Goal: Task Accomplishment & Management: Complete application form

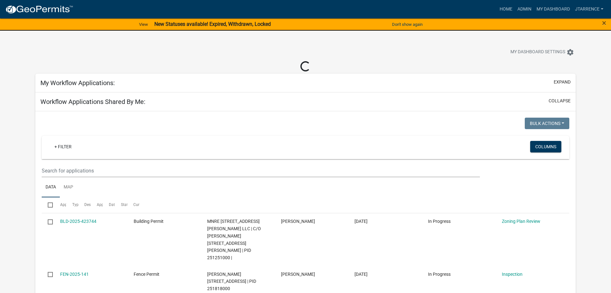
select select "3: 100"
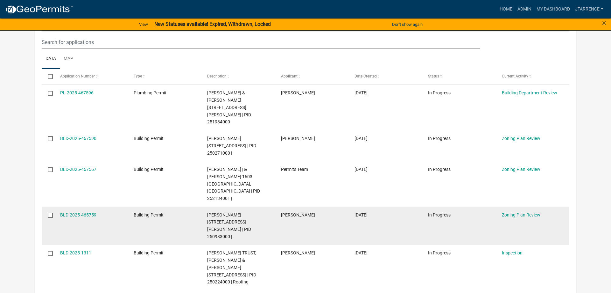
scroll to position [390, 0]
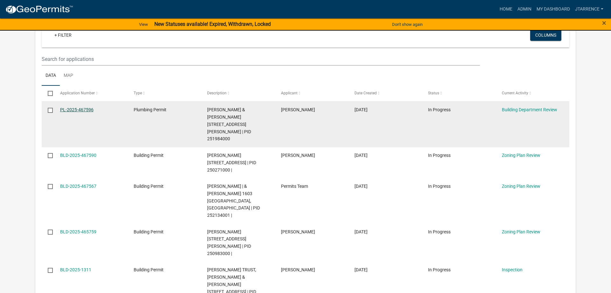
click at [82, 107] on link "PL-2025-467596" at bounding box center [76, 109] width 33 height 5
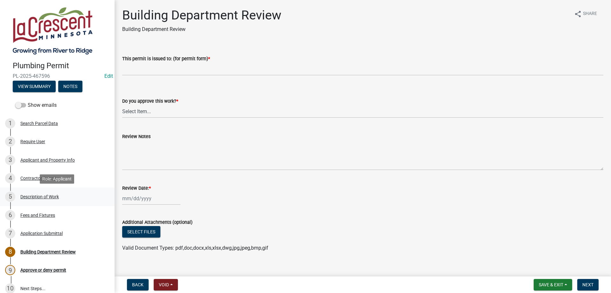
click at [47, 197] on div "Description of Work" at bounding box center [39, 196] width 39 height 4
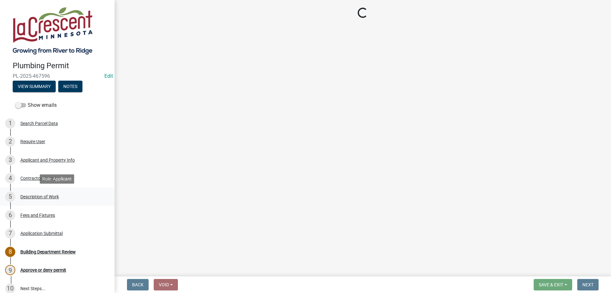
select select "59bf33d4-9d5c-4e7c-8b9a-7c1b13f00426"
select select "28f4028a-693d-415b-8130-38cfe69d94b3"
select select "4af7cc83-1d25-4c0b-a329-4ae30bd591bb"
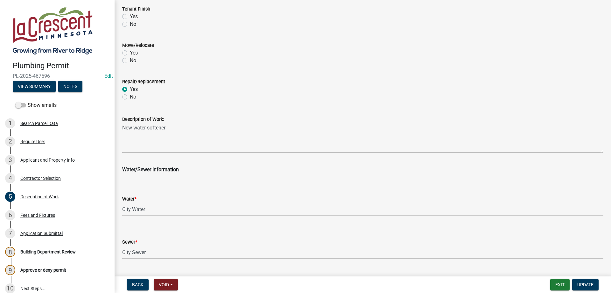
scroll to position [257, 0]
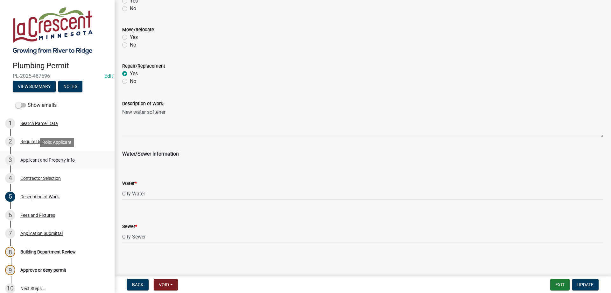
click at [33, 161] on div "Applicant and Property Info" at bounding box center [47, 160] width 54 height 4
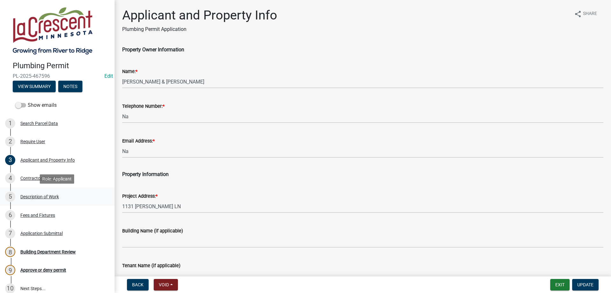
click at [37, 195] on div "Description of Work" at bounding box center [39, 196] width 39 height 4
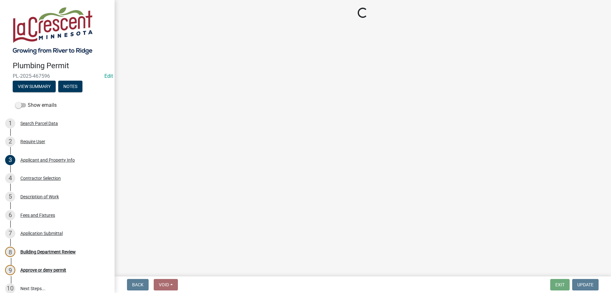
select select "59bf33d4-9d5c-4e7c-8b9a-7c1b13f00426"
select select "28f4028a-693d-415b-8130-38cfe69d94b3"
select select "4af7cc83-1d25-4c0b-a329-4ae30bd591bb"
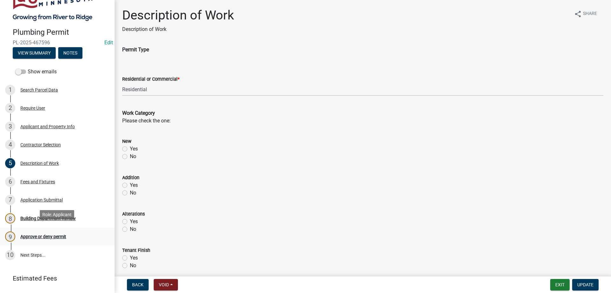
scroll to position [50, 0]
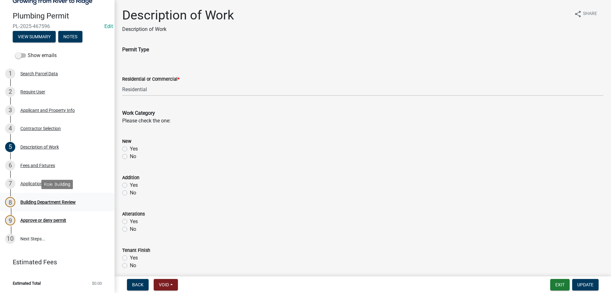
click at [42, 201] on div "Building Department Review" at bounding box center [47, 202] width 55 height 4
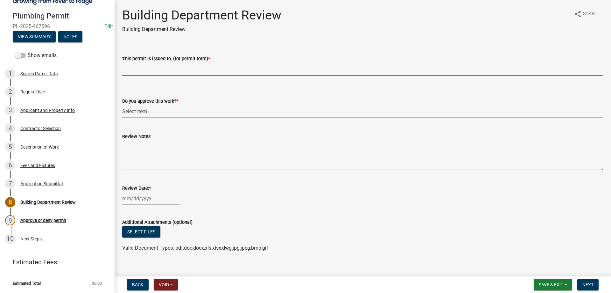
click at [188, 68] on input "This permit is issued to: (for permit form) *" at bounding box center [362, 68] width 481 height 13
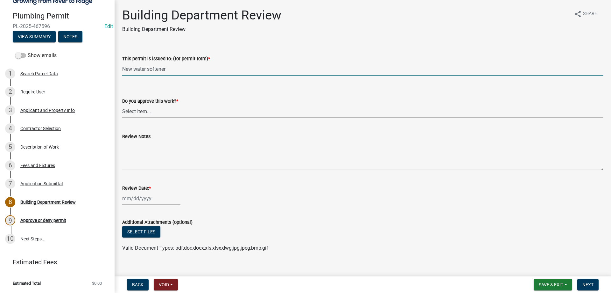
type input "New water softener"
click at [122, 105] on select "Select Item... Yes No" at bounding box center [362, 111] width 481 height 13
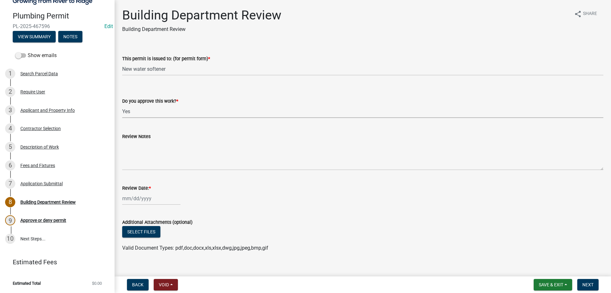
click option "Yes" at bounding box center [0, 0] width 0 height 0
select select "9c2ff93d-aa12-4325-a399-8f157d8c1742"
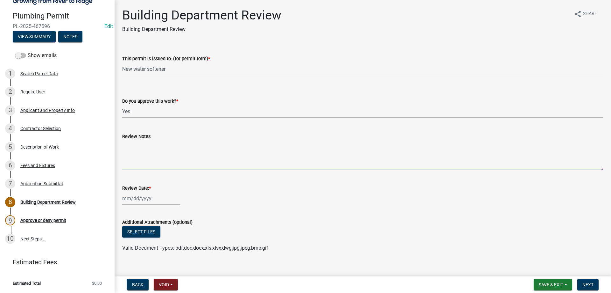
click at [151, 148] on textarea "Review Notes" at bounding box center [362, 155] width 481 height 30
type textarea "Call for inspection"
click at [142, 201] on input "Review Date: *" at bounding box center [151, 198] width 58 height 13
select select "8"
select select "2025"
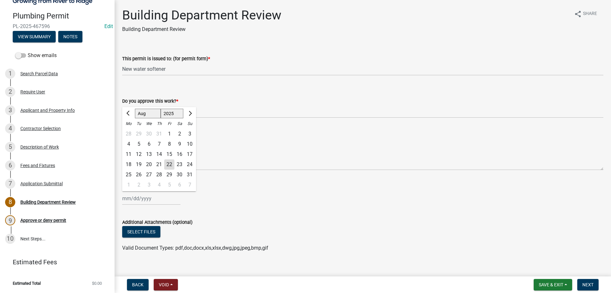
click at [170, 166] on div "22" at bounding box center [169, 164] width 10 height 10
type input "[DATE]"
click at [590, 283] on span "Next" at bounding box center [588, 284] width 11 height 5
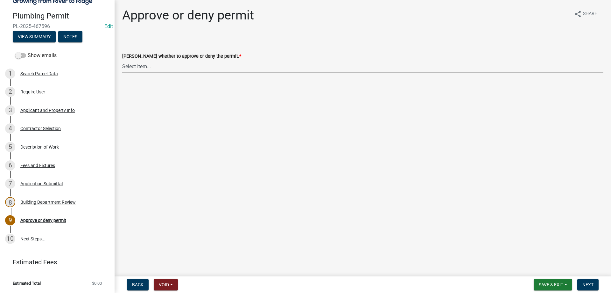
click at [122, 60] on select "Select Item... Approve Deny" at bounding box center [362, 66] width 481 height 13
click option "Approve" at bounding box center [0, 0] width 0 height 0
select select "2e674bca-1355-4364-b030-a37ceb2ac895"
click at [586, 283] on span "Next" at bounding box center [588, 284] width 11 height 5
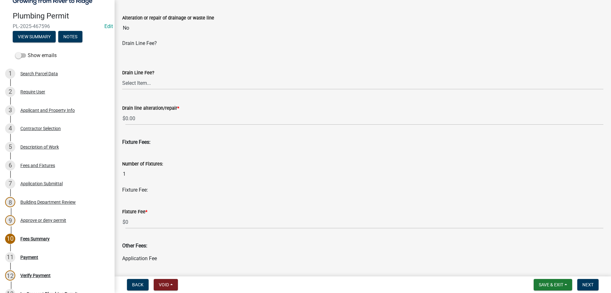
scroll to position [181, 0]
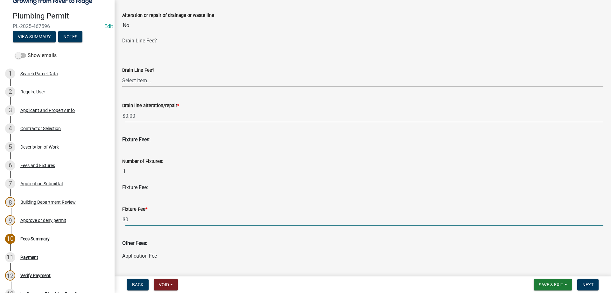
click at [153, 219] on input "0" at bounding box center [364, 219] width 478 height 13
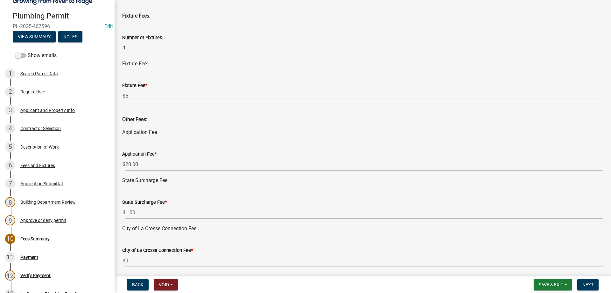
scroll to position [327, 0]
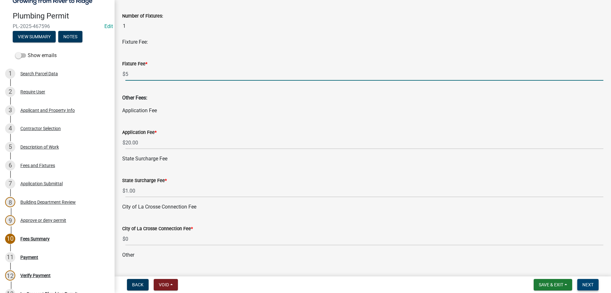
type input "5"
click at [584, 285] on span "Next" at bounding box center [588, 284] width 11 height 5
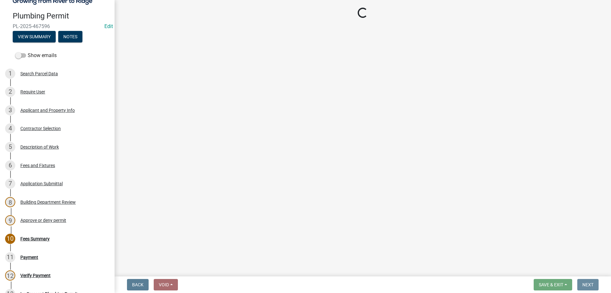
scroll to position [0, 0]
select select "3: 3"
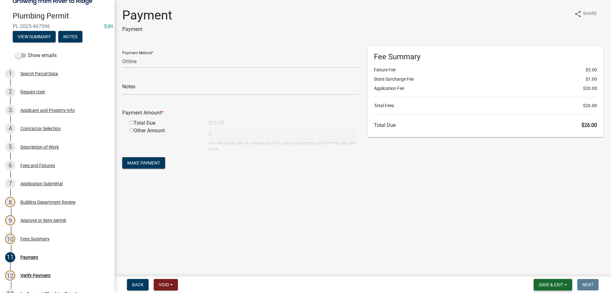
click at [556, 284] on span "Save & Exit" at bounding box center [551, 284] width 25 height 5
click at [549, 269] on button "Save & Exit" at bounding box center [547, 267] width 51 height 15
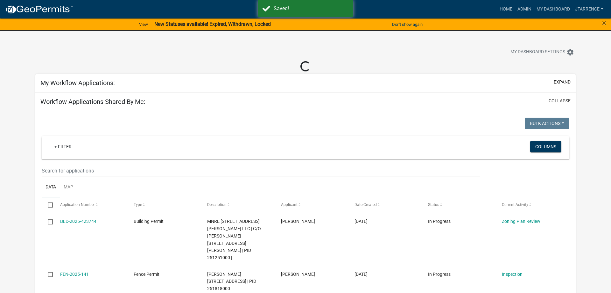
scroll to position [162, 0]
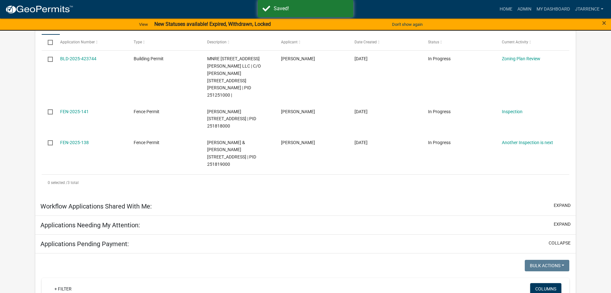
select select "3: 100"
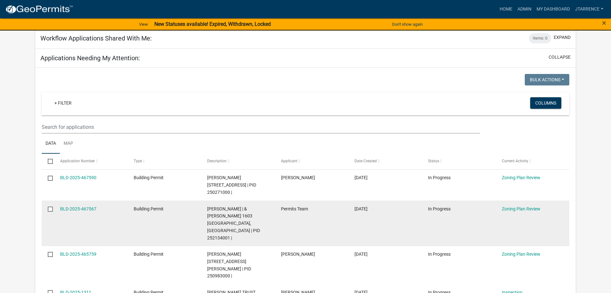
scroll to position [325, 0]
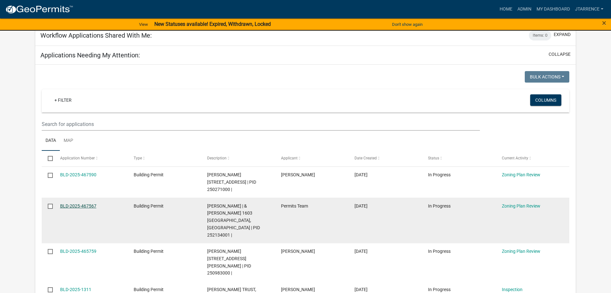
click at [80, 203] on link "BLD-2025-467567" at bounding box center [78, 205] width 36 height 5
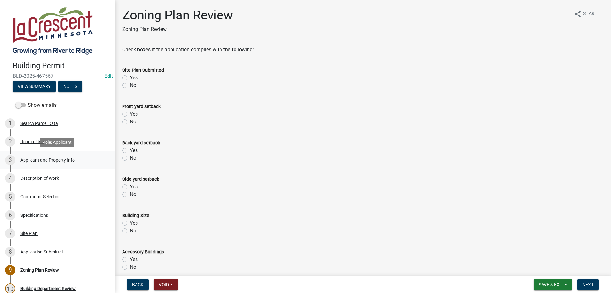
click at [34, 159] on div "Applicant and Property Info" at bounding box center [47, 160] width 54 height 4
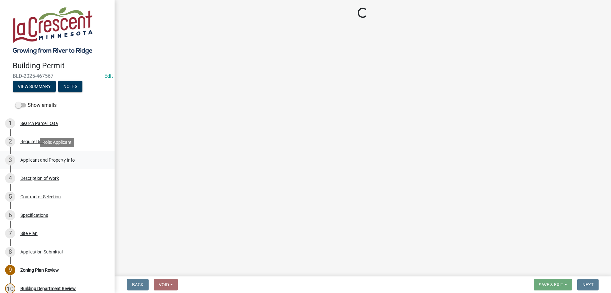
select select "e838c9e2-1e6e-4405-bddc-a3335cd38b08"
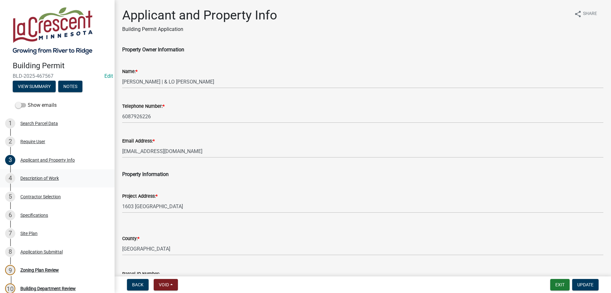
click at [40, 179] on div "Description of Work" at bounding box center [39, 178] width 39 height 4
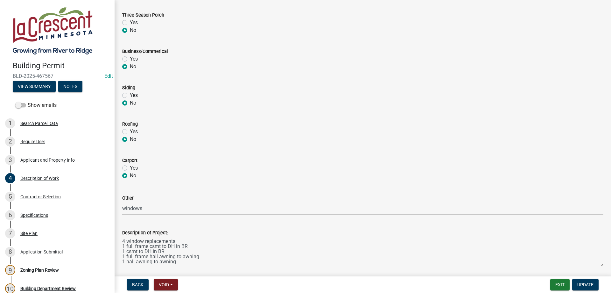
scroll to position [259, 0]
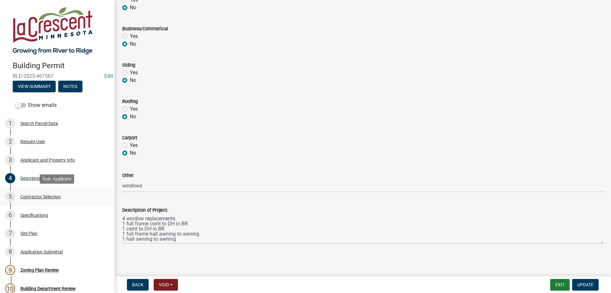
click at [38, 195] on div "Contractor Selection" at bounding box center [40, 196] width 40 height 4
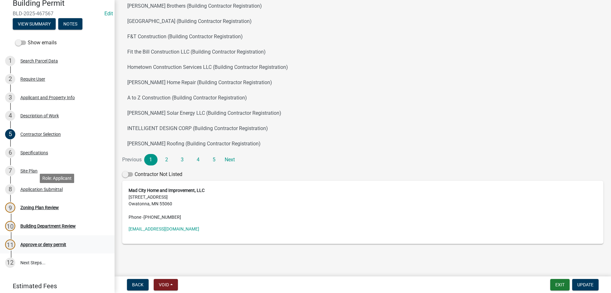
scroll to position [65, 0]
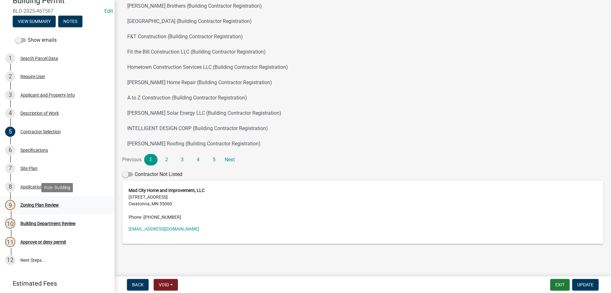
click at [50, 207] on div "Zoning Plan Review" at bounding box center [39, 205] width 39 height 4
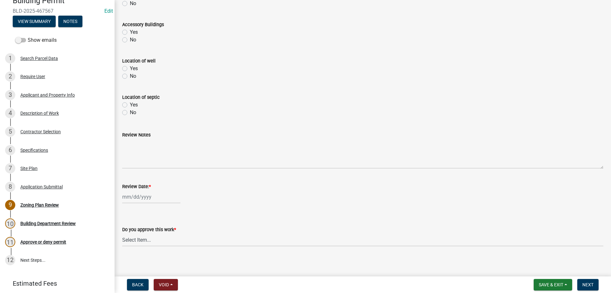
scroll to position [230, 0]
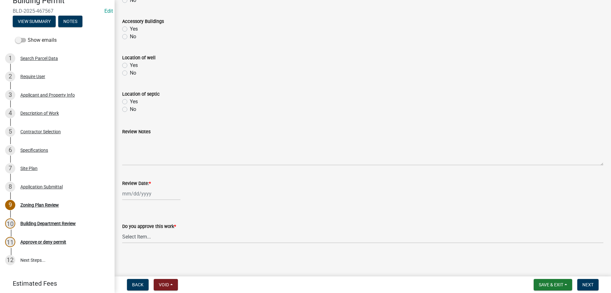
click at [144, 195] on input "Review Date: *" at bounding box center [151, 193] width 58 height 13
select select "8"
select select "2025"
click at [171, 159] on div "22" at bounding box center [169, 159] width 10 height 10
type input "[DATE]"
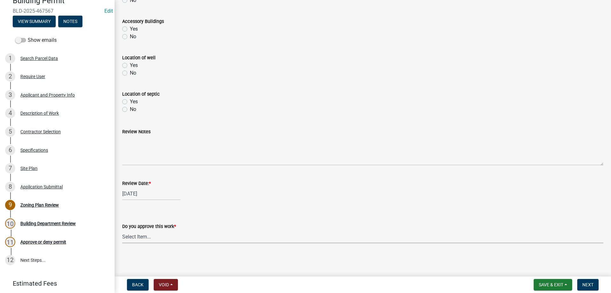
click at [122, 230] on select "Select Item... Yes No" at bounding box center [362, 236] width 481 height 13
click option "Yes" at bounding box center [0, 0] width 0 height 0
select select "90a60f2d-528c-4c9a-9c39-f00b3f6598b9"
click at [590, 286] on span "Next" at bounding box center [588, 284] width 11 height 5
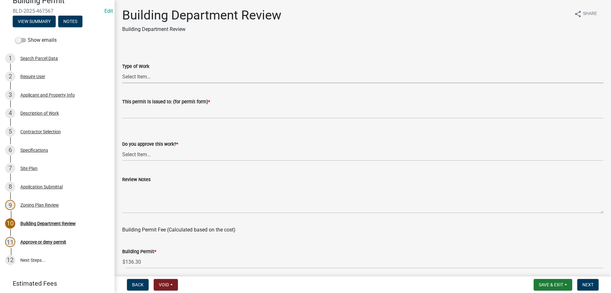
click at [122, 70] on select "Select Item... Roofing Siding Deck Other" at bounding box center [362, 76] width 481 height 13
click option "Other" at bounding box center [0, 0] width 0 height 0
select select "bbf8997e-a289-4d03-8bd2-4f168381adc4"
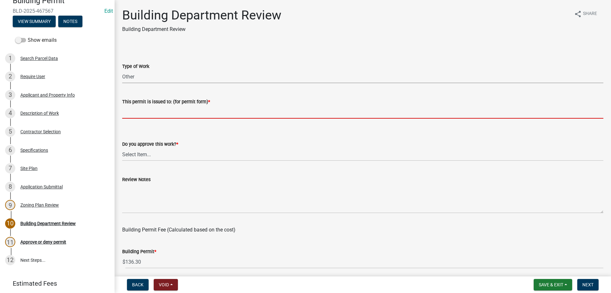
click at [142, 115] on input "This permit is issued to: (for permit form) *" at bounding box center [362, 111] width 481 height 13
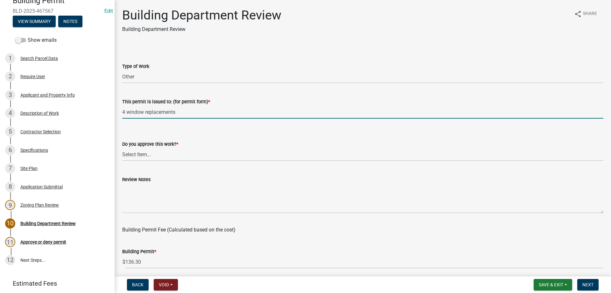
type input "4 window replacements"
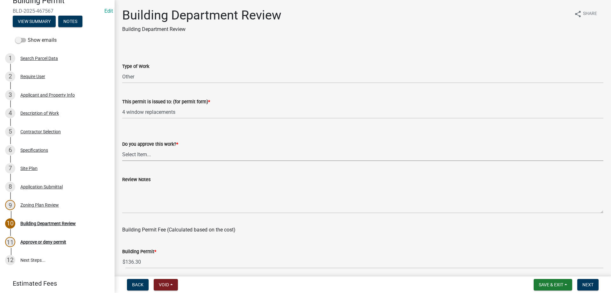
click at [122, 148] on select "Select Item... Yes No" at bounding box center [362, 154] width 481 height 13
click option "Yes" at bounding box center [0, 0] width 0 height 0
select select "689549b3-38a5-47de-8a89-287a50612ed0"
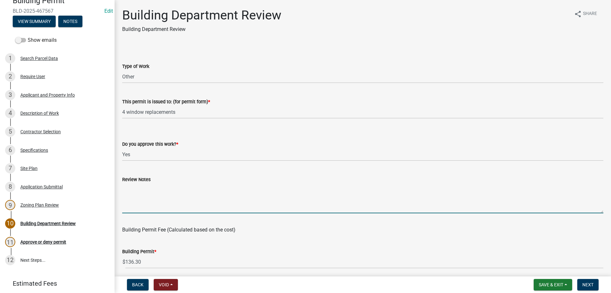
click at [142, 187] on textarea "Review Notes" at bounding box center [362, 198] width 481 height 30
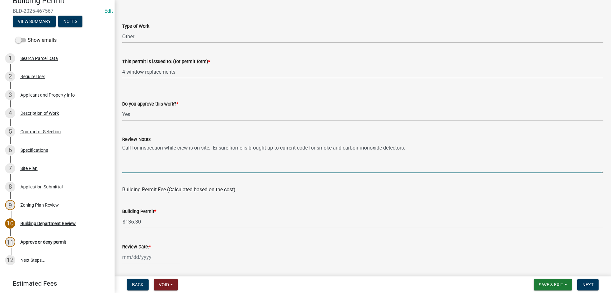
scroll to position [73, 0]
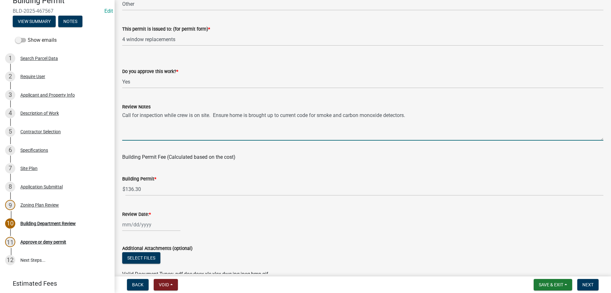
type textarea "Call for inspection while crew is on site. Ensure home is brought up to current…"
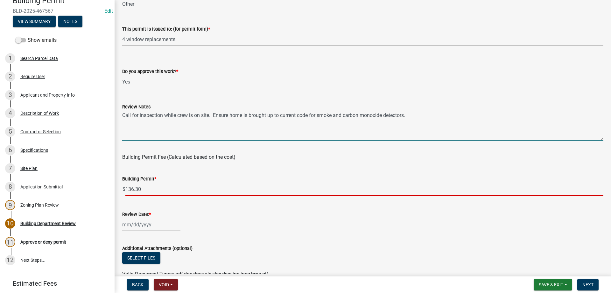
click at [179, 193] on input "136.30" at bounding box center [364, 188] width 478 height 13
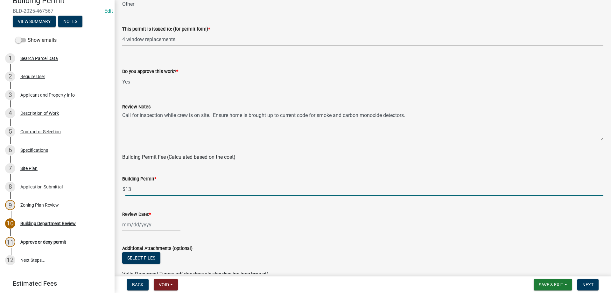
type input "1"
type input "50"
click at [201, 169] on div "Building Permit * $ 50" at bounding box center [362, 181] width 481 height 30
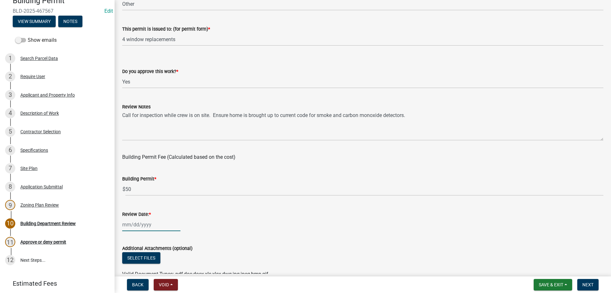
click at [139, 226] on input "Review Date: *" at bounding box center [151, 224] width 58 height 13
select select "8"
select select "2025"
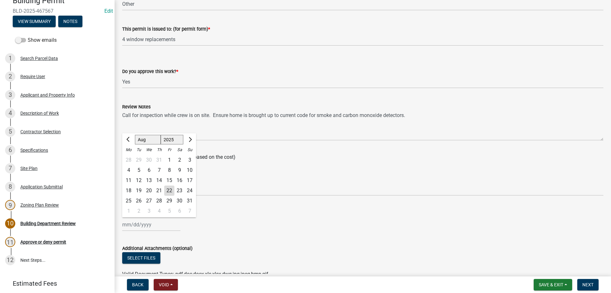
click at [169, 190] on div "22" at bounding box center [169, 190] width 10 height 10
type input "[DATE]"
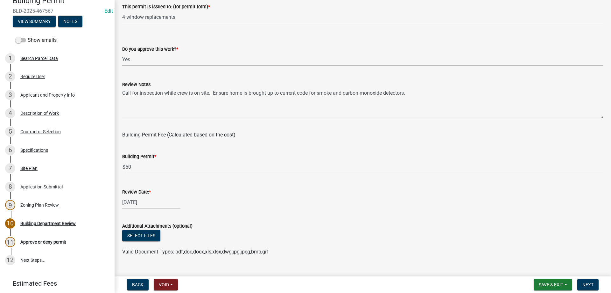
scroll to position [107, 0]
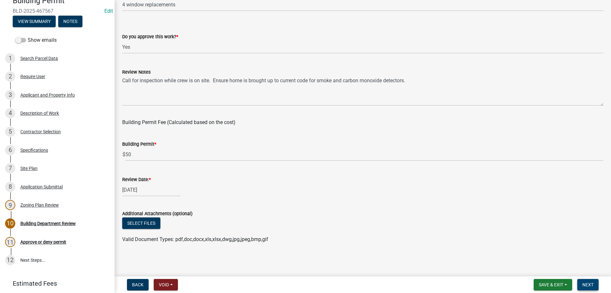
click at [589, 287] on span "Next" at bounding box center [588, 284] width 11 height 5
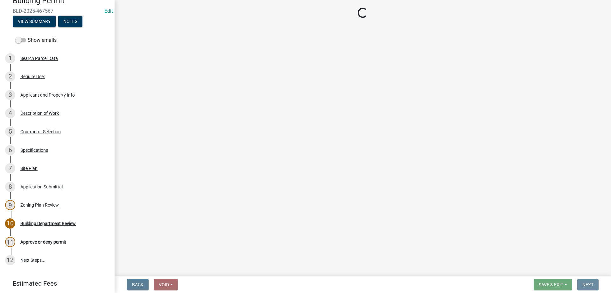
scroll to position [0, 0]
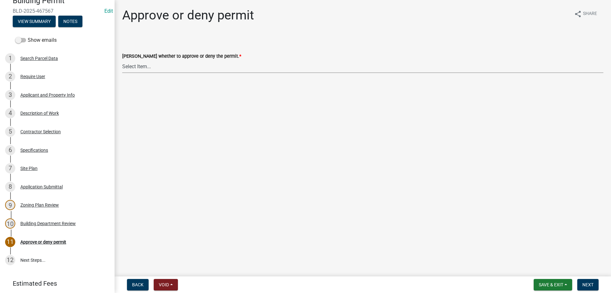
click at [122, 60] on select "Select Item... Approve Deny" at bounding box center [362, 66] width 481 height 13
click option "Approve" at bounding box center [0, 0] width 0 height 0
select select "d6055423-832b-4dbf-8b87-0bb94d1ae5d3"
click at [585, 282] on span "Next" at bounding box center [588, 284] width 11 height 5
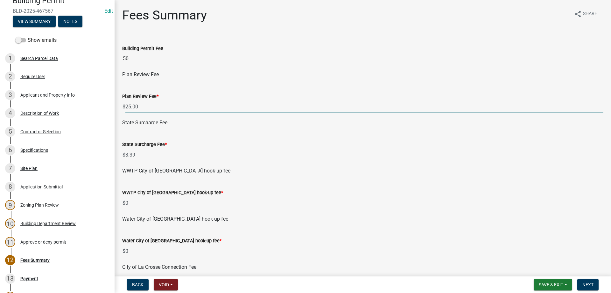
click at [177, 109] on input "25.00" at bounding box center [364, 106] width 478 height 13
type input "2"
type input "0"
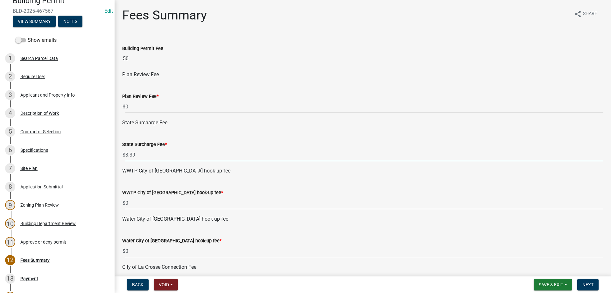
click at [163, 153] on input "3.39" at bounding box center [364, 154] width 478 height 13
type input "3"
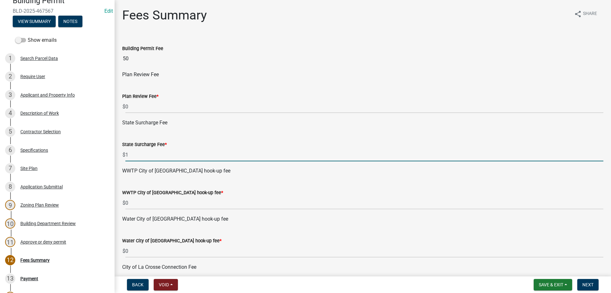
type input "1"
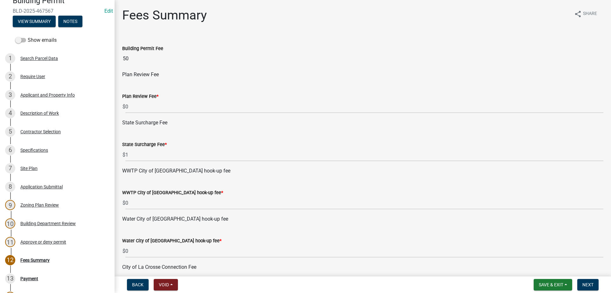
drag, startPoint x: 214, startPoint y: 133, endPoint x: 293, endPoint y: 149, distance: 80.5
click at [215, 133] on div "State Surcharge Fee * $ 1" at bounding box center [362, 147] width 481 height 30
click at [587, 286] on span "Next" at bounding box center [588, 284] width 11 height 5
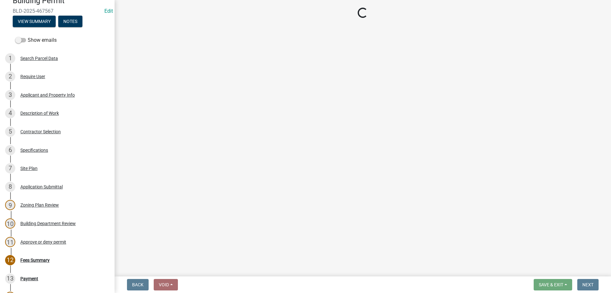
select select "3: 3"
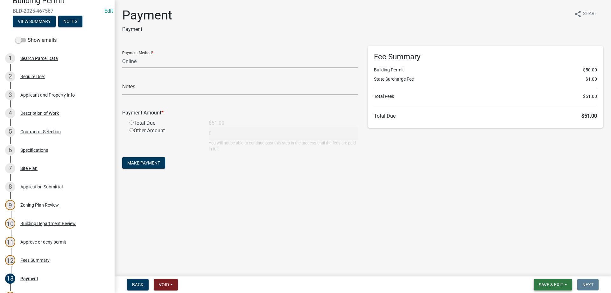
click at [546, 283] on span "Save & Exit" at bounding box center [551, 284] width 25 height 5
click at [543, 268] on button "Save & Exit" at bounding box center [547, 267] width 51 height 15
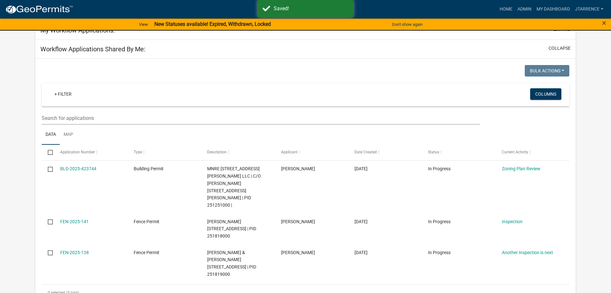
scroll to position [162, 0]
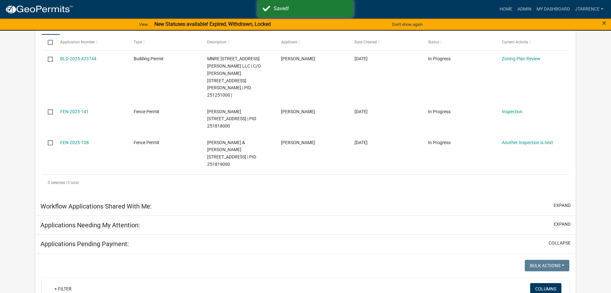
select select "3: 100"
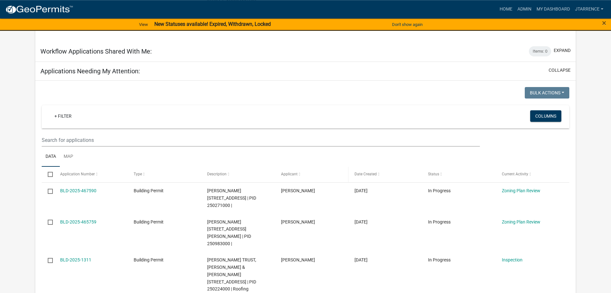
scroll to position [325, 0]
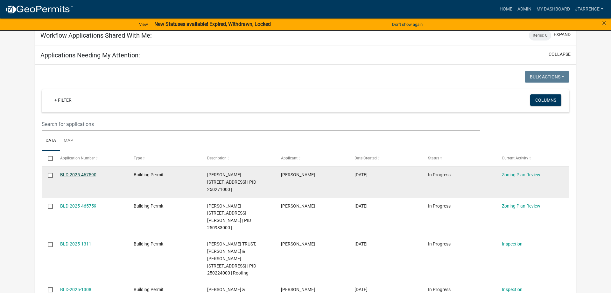
click at [79, 172] on link "BLD-2025-467590" at bounding box center [78, 174] width 36 height 5
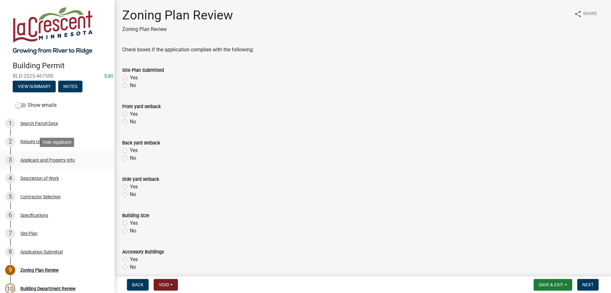
click at [39, 159] on div "Applicant and Property Info" at bounding box center [47, 160] width 54 height 4
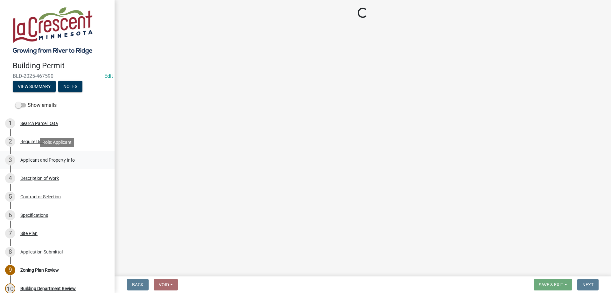
select select "e838c9e2-1e6e-4405-bddc-a3335cd38b08"
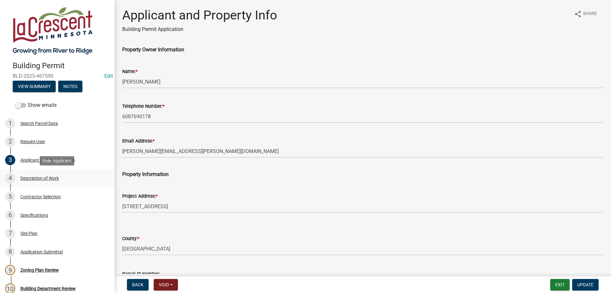
click at [41, 178] on div "Description of Work" at bounding box center [39, 178] width 39 height 4
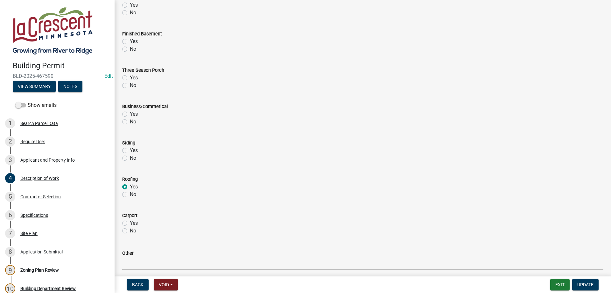
scroll to position [259, 0]
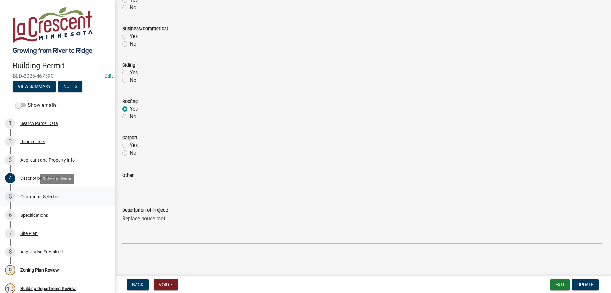
click at [39, 197] on div "Contractor Selection" at bounding box center [40, 196] width 40 height 4
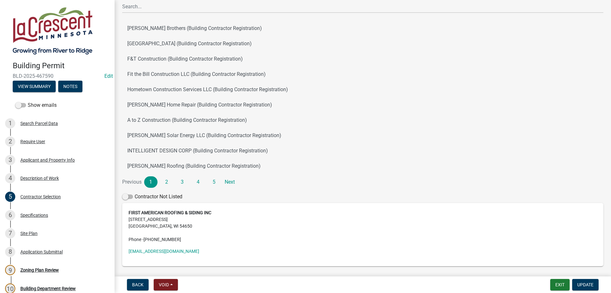
scroll to position [73, 0]
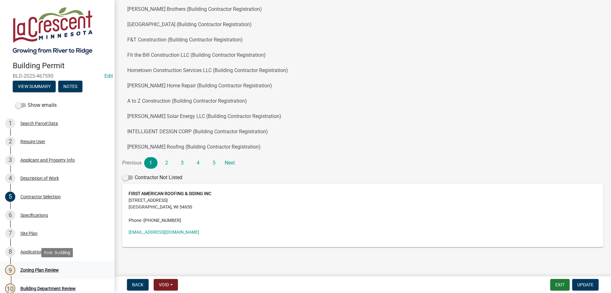
click at [47, 271] on div "Zoning Plan Review" at bounding box center [39, 269] width 39 height 4
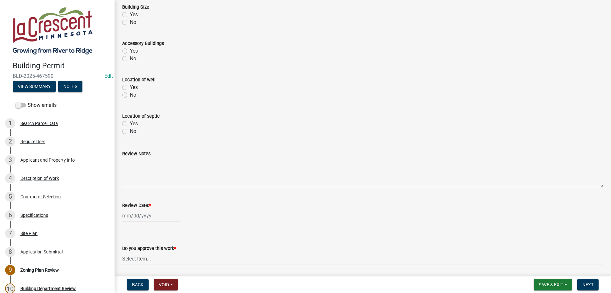
scroll to position [230, 0]
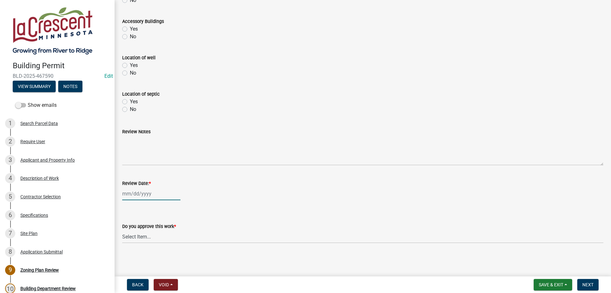
click at [153, 193] on input "Review Date: *" at bounding box center [151, 193] width 58 height 13
select select "8"
select select "2025"
click at [171, 160] on div "22" at bounding box center [169, 159] width 10 height 10
type input "[DATE]"
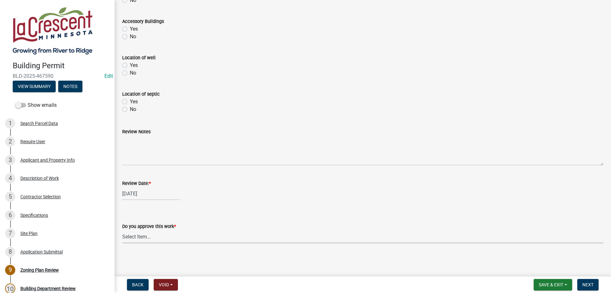
click at [122, 230] on select "Select Item... Yes No" at bounding box center [362, 236] width 481 height 13
click option "Yes" at bounding box center [0, 0] width 0 height 0
select select "90a60f2d-528c-4c9a-9c39-f00b3f6598b9"
click at [308, 192] on div "[DATE]" at bounding box center [362, 193] width 481 height 13
click at [589, 287] on span "Next" at bounding box center [588, 284] width 11 height 5
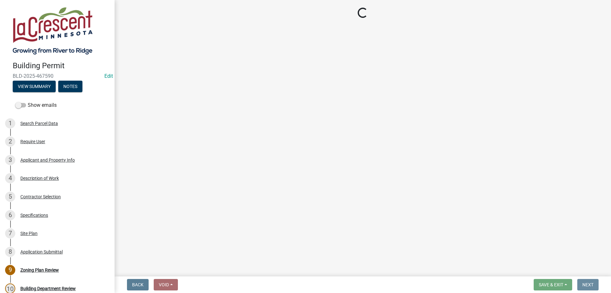
scroll to position [0, 0]
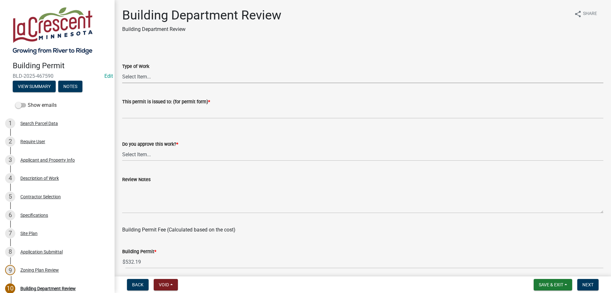
click at [122, 70] on select "Select Item... Roofing Siding Deck Other" at bounding box center [362, 76] width 481 height 13
click option "Roofing" at bounding box center [0, 0] width 0 height 0
select select "72392aa3-23d4-479e-98aa-d58f318b6154"
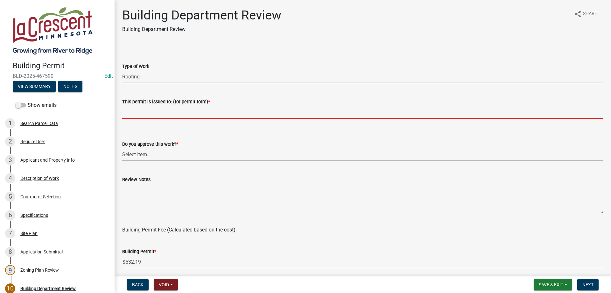
click at [153, 113] on input "This permit is issued to: (for permit form) *" at bounding box center [362, 111] width 481 height 13
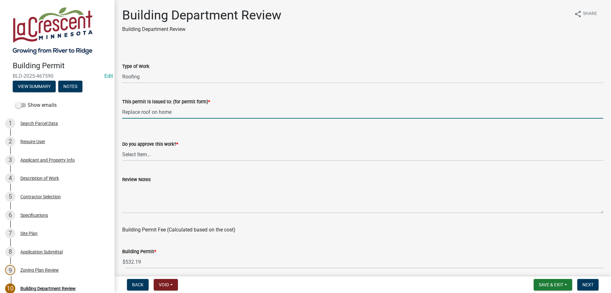
type input "Replace roof on home"
click at [122, 148] on select "Select Item... Yes No" at bounding box center [362, 154] width 481 height 13
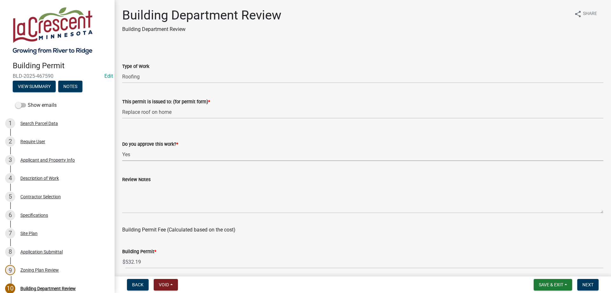
click option "Yes" at bounding box center [0, 0] width 0 height 0
select select "689549b3-38a5-47de-8a89-287a50612ed0"
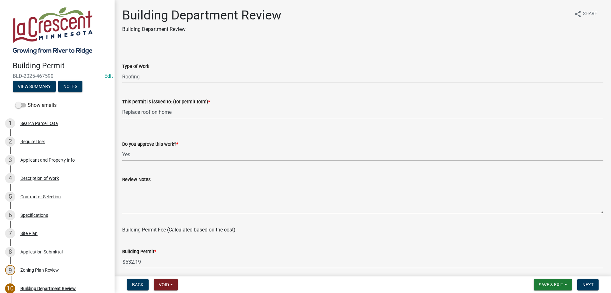
click at [141, 185] on textarea "Review Notes" at bounding box center [362, 198] width 481 height 30
type textarea "E"
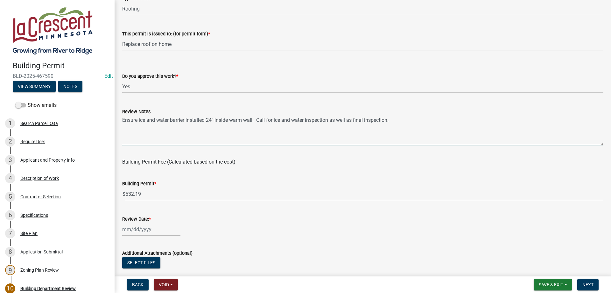
scroll to position [73, 0]
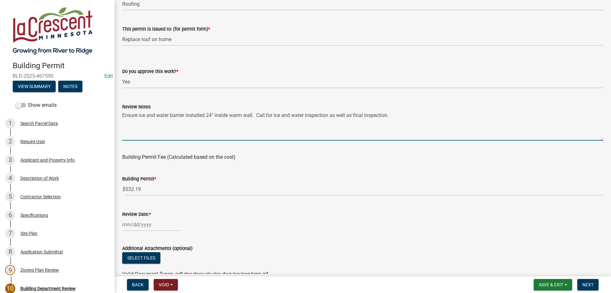
type textarea "Ensure ice and water barrier installed 24" inside warm wall. Call for ice and w…"
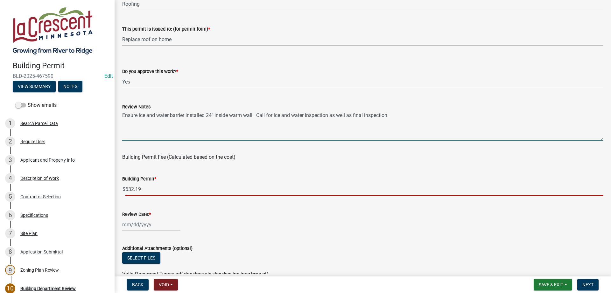
click at [146, 190] on input "532.19" at bounding box center [364, 188] width 478 height 13
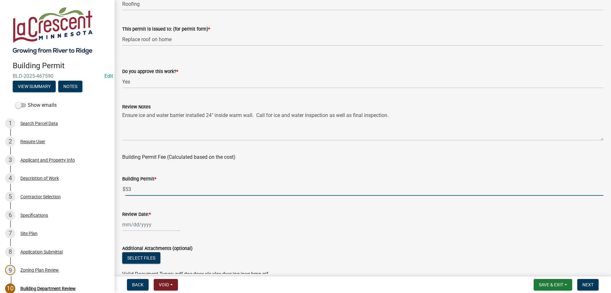
type input "5"
type input "50"
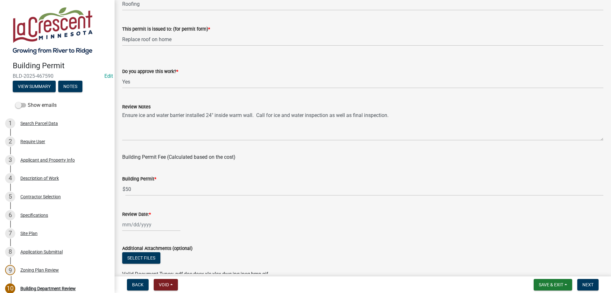
click at [172, 177] on div "Building Permit *" at bounding box center [362, 179] width 481 height 8
click at [155, 225] on input "Review Date: *" at bounding box center [151, 224] width 58 height 13
select select "8"
select select "2025"
click at [168, 190] on div "22" at bounding box center [169, 190] width 10 height 10
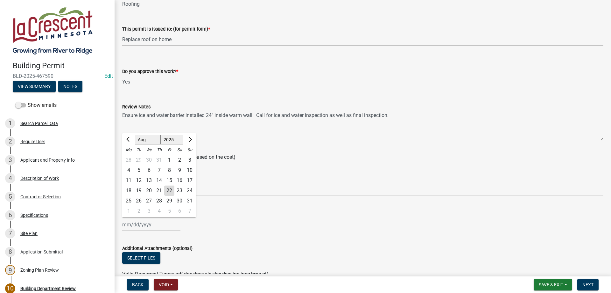
type input "[DATE]"
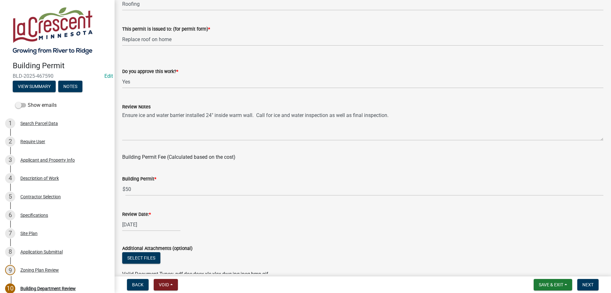
click at [324, 223] on div "[DATE]" at bounding box center [362, 224] width 481 height 13
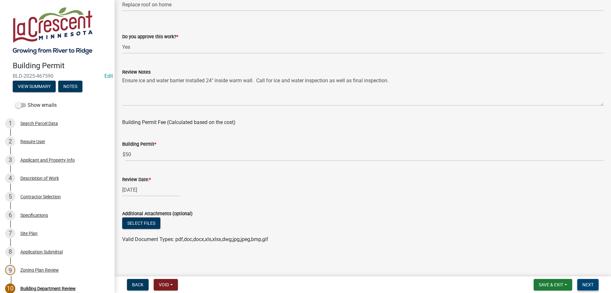
click at [590, 283] on span "Next" at bounding box center [588, 284] width 11 height 5
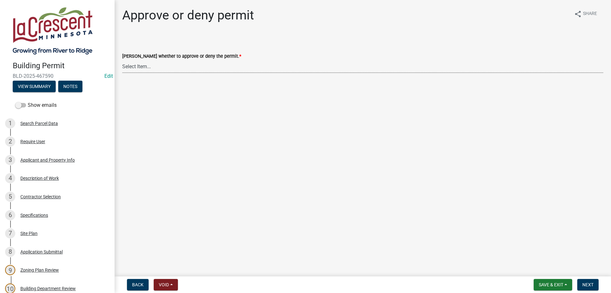
click at [122, 60] on select "Select Item... Approve Deny" at bounding box center [362, 66] width 481 height 13
click option "Approve" at bounding box center [0, 0] width 0 height 0
select select "d6055423-832b-4dbf-8b87-0bb94d1ae5d3"
click at [590, 289] on button "Next" at bounding box center [588, 284] width 21 height 11
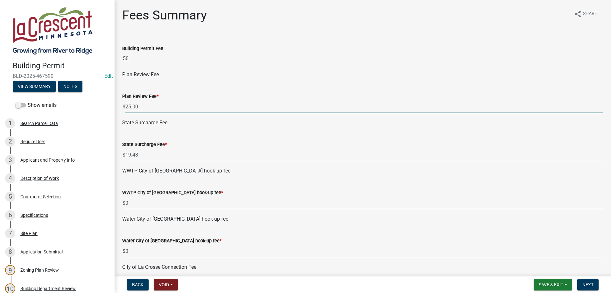
click at [167, 103] on input "25.00" at bounding box center [364, 106] width 478 height 13
type input "2"
type input "0"
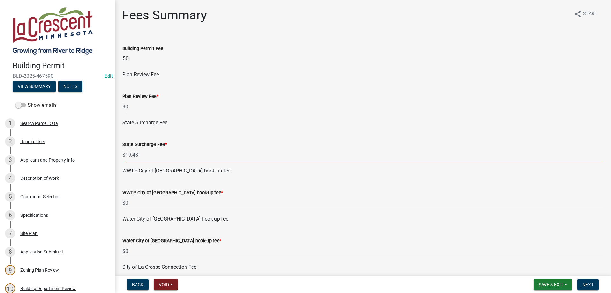
drag, startPoint x: 146, startPoint y: 153, endPoint x: 153, endPoint y: 156, distance: 6.9
click at [146, 154] on input "19.48" at bounding box center [364, 154] width 478 height 13
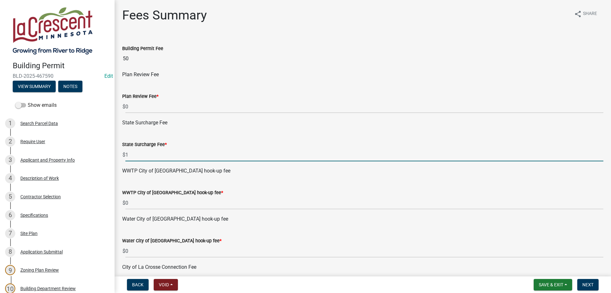
type input "1"
click at [203, 135] on div "State Surcharge Fee * $ 1" at bounding box center [362, 147] width 481 height 30
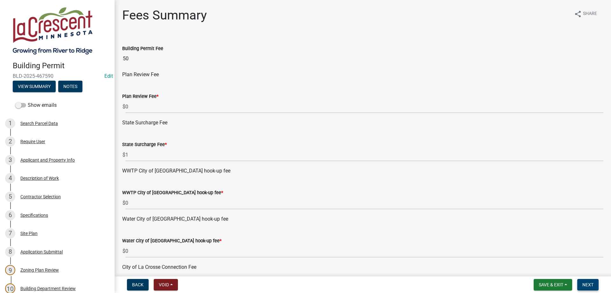
click at [583, 285] on span "Next" at bounding box center [588, 284] width 11 height 5
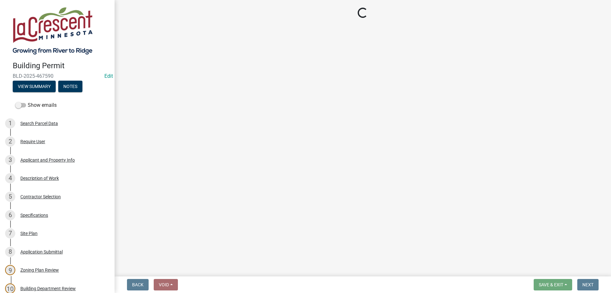
select select "3: 3"
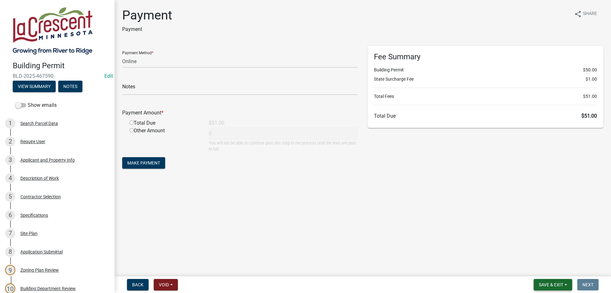
click at [548, 286] on span "Save & Exit" at bounding box center [551, 284] width 25 height 5
click at [543, 267] on button "Save & Exit" at bounding box center [547, 267] width 51 height 15
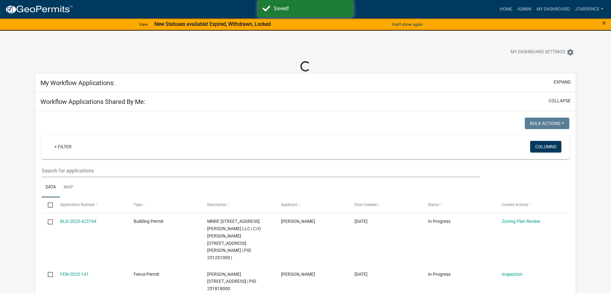
select select "3: 100"
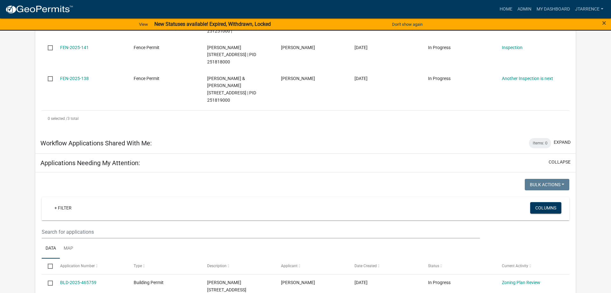
scroll to position [260, 0]
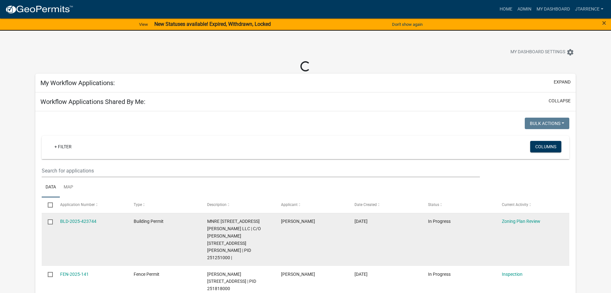
select select "3: 100"
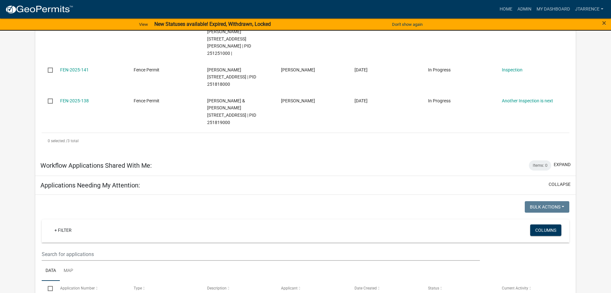
scroll to position [292, 0]
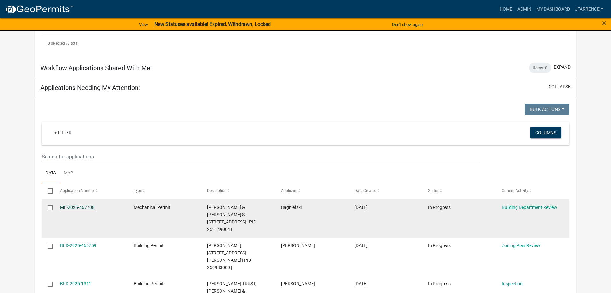
click at [82, 204] on link "ME-2025-467708" at bounding box center [77, 206] width 34 height 5
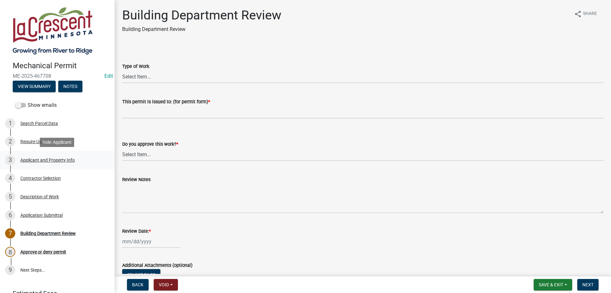
click at [38, 160] on div "Applicant and Property Info" at bounding box center [47, 160] width 54 height 4
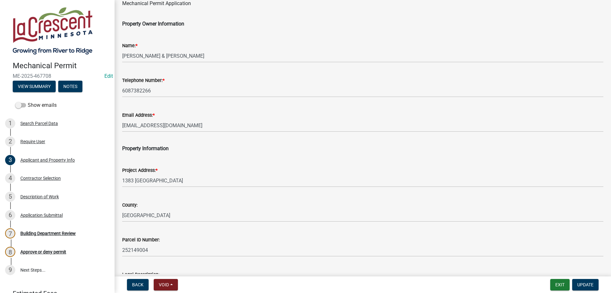
scroll to position [36, 0]
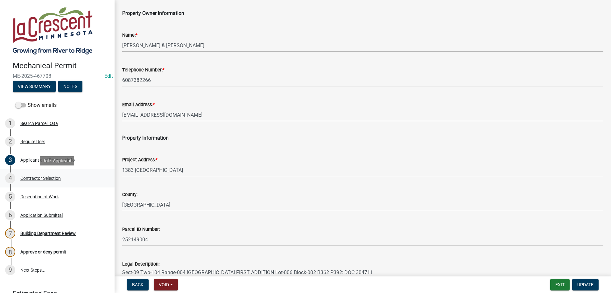
click at [44, 177] on div "Contractor Selection" at bounding box center [40, 178] width 40 height 4
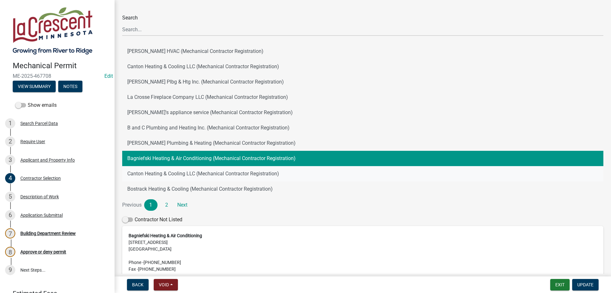
scroll to position [73, 0]
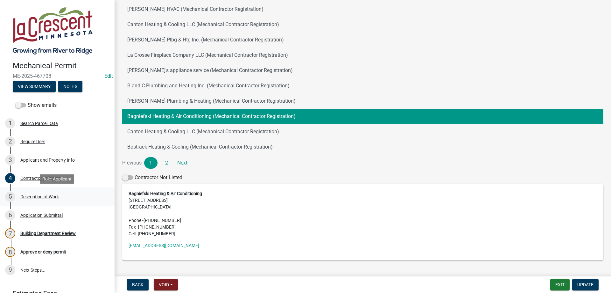
click at [48, 200] on div "5 Description of Work" at bounding box center [54, 196] width 99 height 10
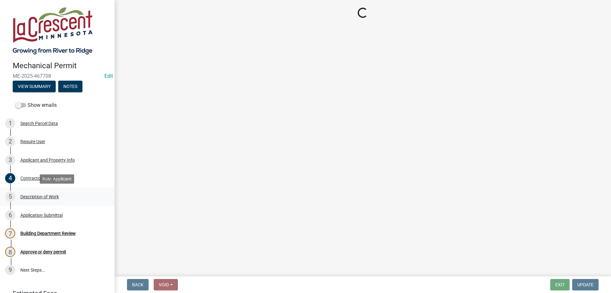
scroll to position [0, 0]
select select "ba376bc7-491f-4e2f-afbb-da92a65d87cf"
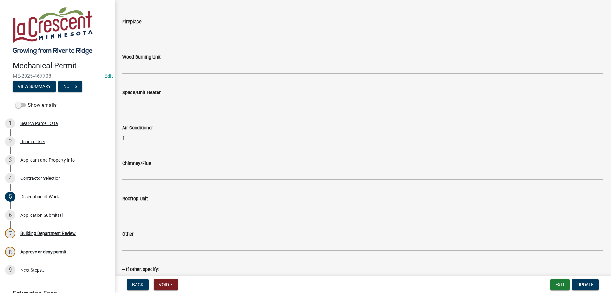
scroll to position [762, 0]
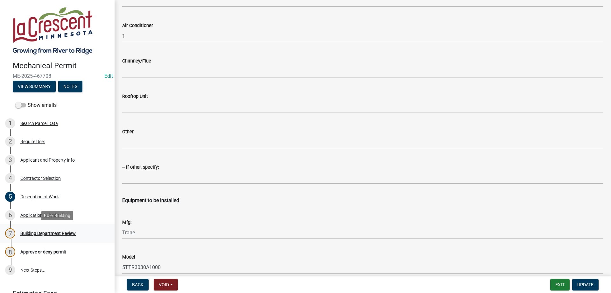
click at [33, 232] on div "Building Department Review" at bounding box center [47, 233] width 55 height 4
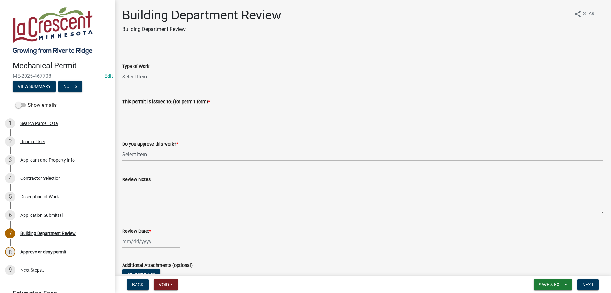
click at [122, 70] on select "Select Item... Furnace Gas Piping Other" at bounding box center [362, 76] width 481 height 13
click option "Other" at bounding box center [0, 0] width 0 height 0
select select "48552304-78ea-4427-a254-a557f5cf7936"
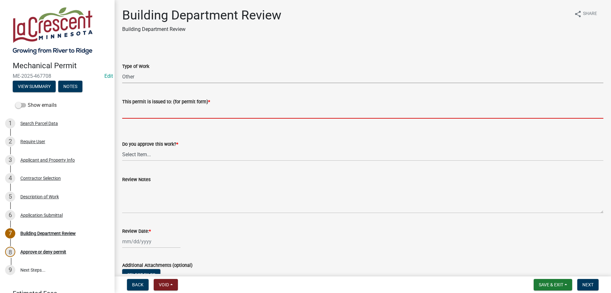
click at [163, 114] on input "This permit is issued to: (for permit form) *" at bounding box center [362, 111] width 481 height 13
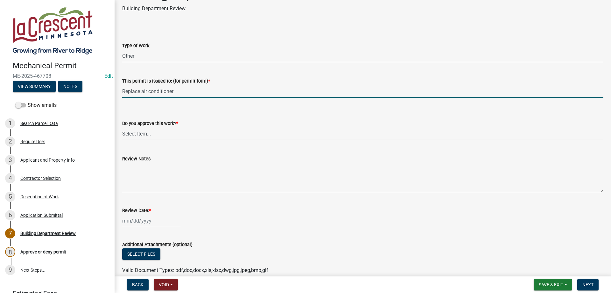
scroll to position [36, 0]
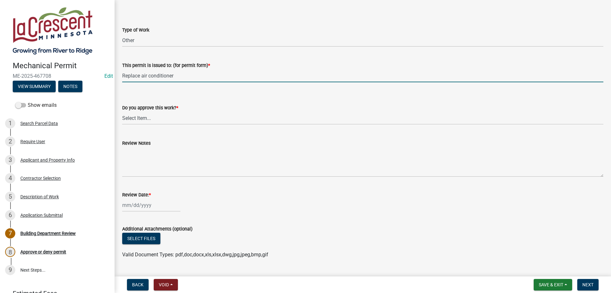
type input "Replace air conditioner"
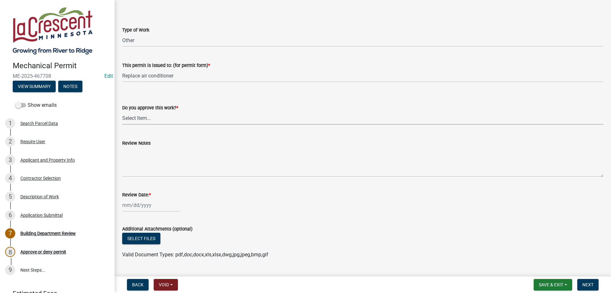
click at [122, 111] on select "Select Item... Yes No" at bounding box center [362, 117] width 481 height 13
click option "Yes" at bounding box center [0, 0] width 0 height 0
select select "37378350-7d0d-477f-82ec-8efafc5a58ee"
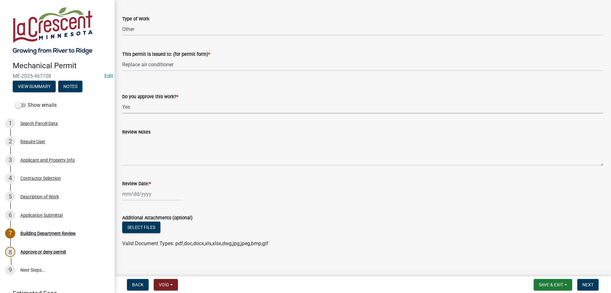
scroll to position [52, 0]
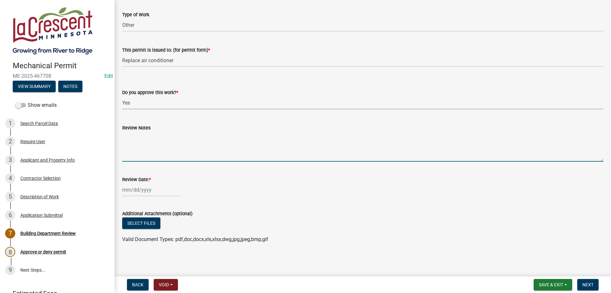
click at [176, 141] on textarea "Review Notes" at bounding box center [362, 147] width 481 height 30
type textarea "Call for inspection while crew is on site."
click at [138, 194] on input "Review Date: *" at bounding box center [151, 189] width 58 height 13
select select "8"
select select "2025"
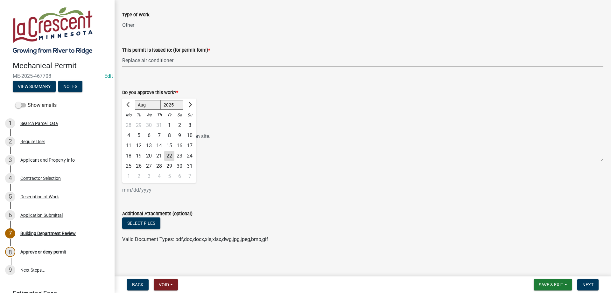
click at [171, 158] on div "22" at bounding box center [169, 156] width 10 height 10
type input "[DATE]"
click at [589, 283] on span "Next" at bounding box center [588, 284] width 11 height 5
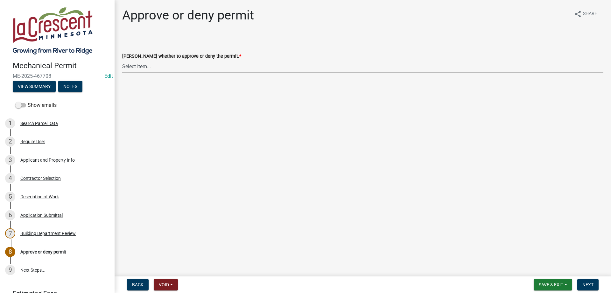
click at [122, 60] on select "Select Item... Approve Deny" at bounding box center [362, 66] width 481 height 13
click option "Approve" at bounding box center [0, 0] width 0 height 0
select select "88bf7e0c-75ff-4597-a627-4d225f4524a2"
click at [586, 284] on span "Next" at bounding box center [588, 284] width 11 height 5
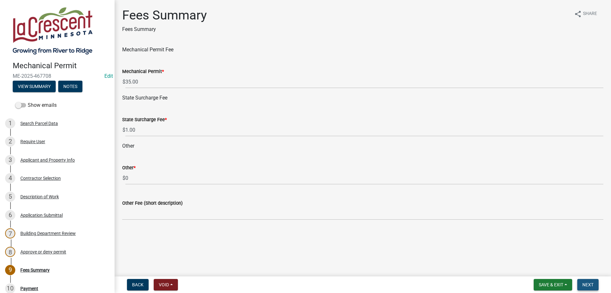
click at [592, 282] on span "Next" at bounding box center [588, 284] width 11 height 5
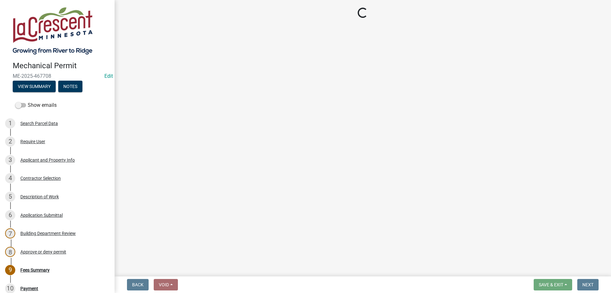
select select "3: 3"
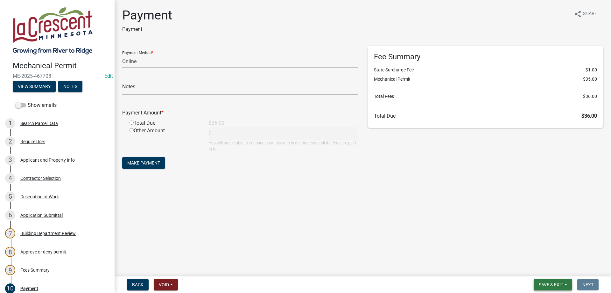
click at [552, 282] on span "Save & Exit" at bounding box center [551, 284] width 25 height 5
click at [549, 267] on button "Save & Exit" at bounding box center [547, 267] width 51 height 15
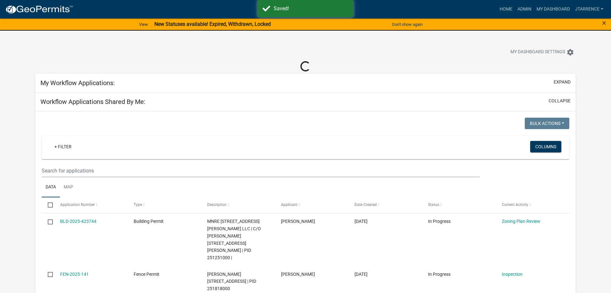
select select "3: 100"
